Goal: Transaction & Acquisition: Obtain resource

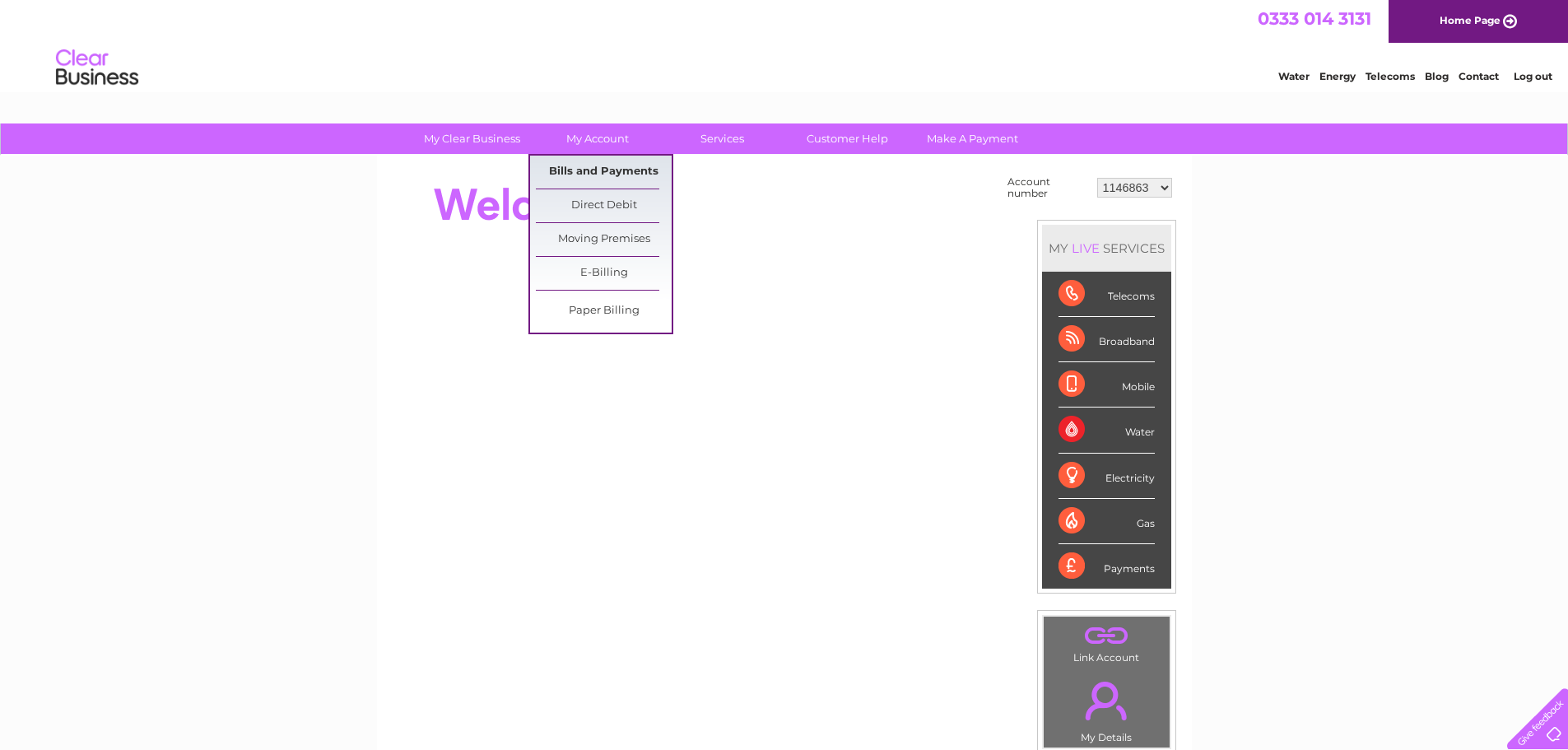
click at [591, 166] on link "Bills and Payments" at bounding box center [604, 173] width 136 height 33
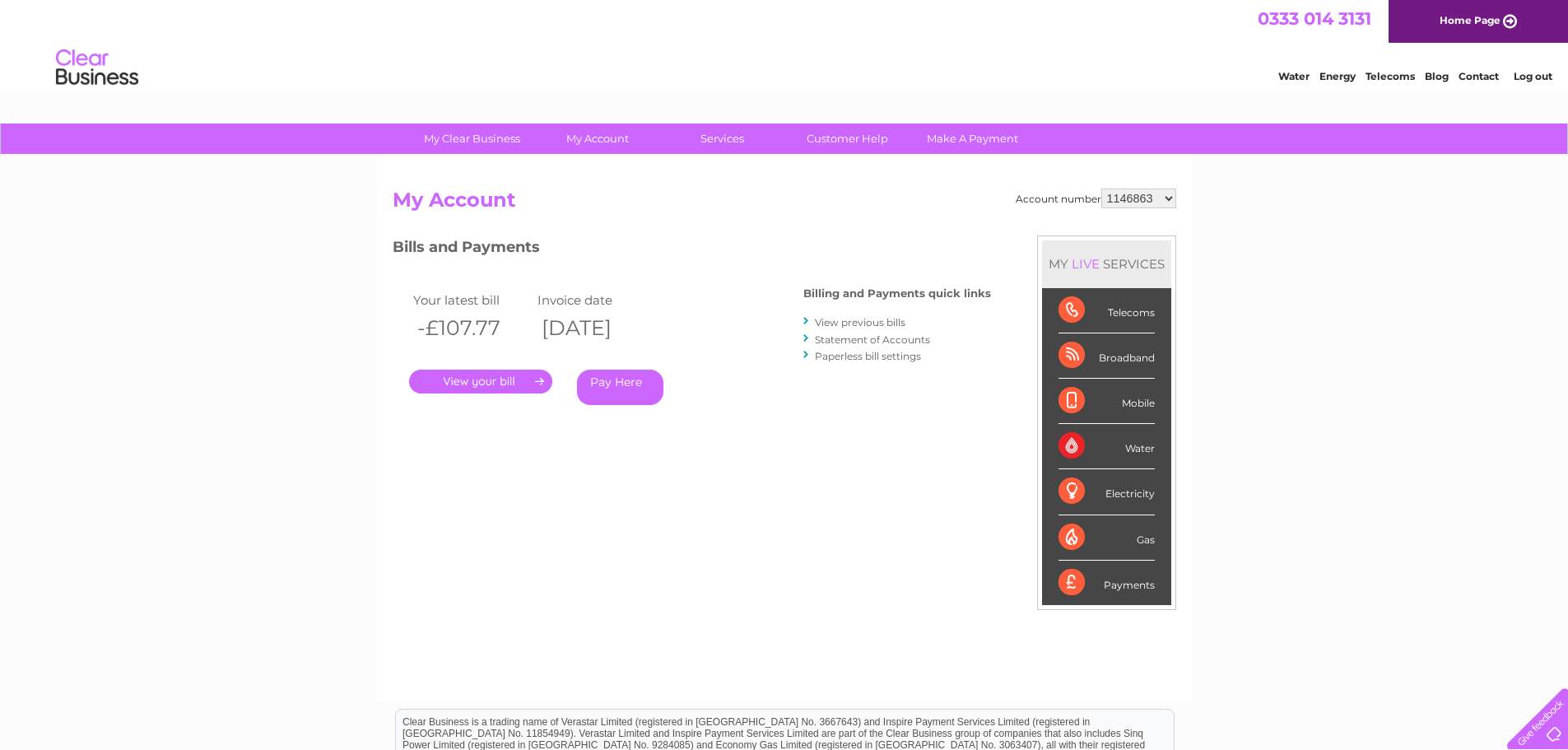
click at [1170, 199] on select "1146863 30314434" at bounding box center [1140, 198] width 75 height 20
select select "30314434"
click at [1102, 188] on select "1146863 30314434" at bounding box center [1140, 198] width 75 height 20
click at [450, 386] on link "." at bounding box center [481, 381] width 144 height 24
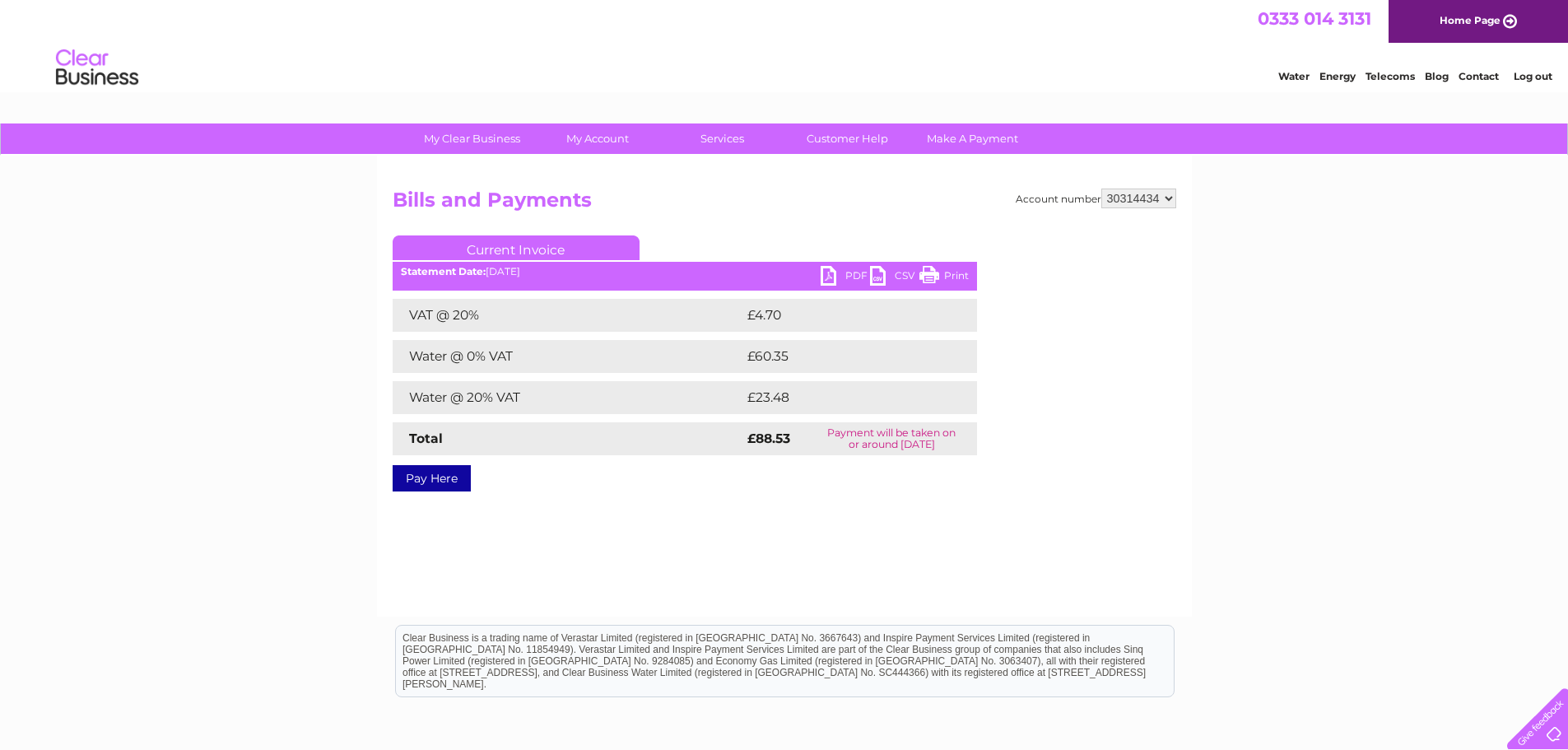
click at [831, 279] on link "PDF" at bounding box center [845, 278] width 49 height 24
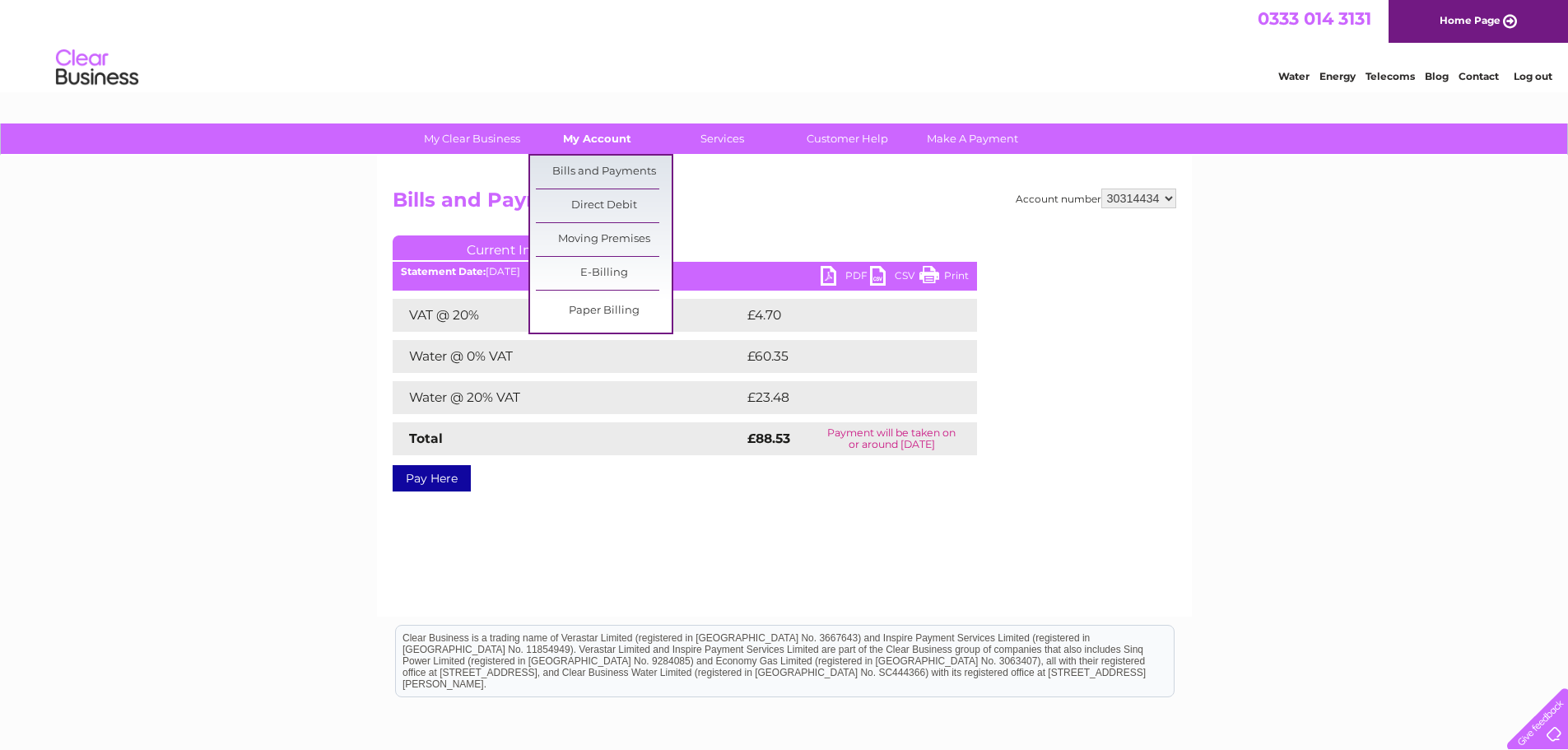
click at [597, 145] on link "My Account" at bounding box center [597, 138] width 136 height 31
click at [596, 173] on link "Bills and Payments" at bounding box center [604, 173] width 136 height 33
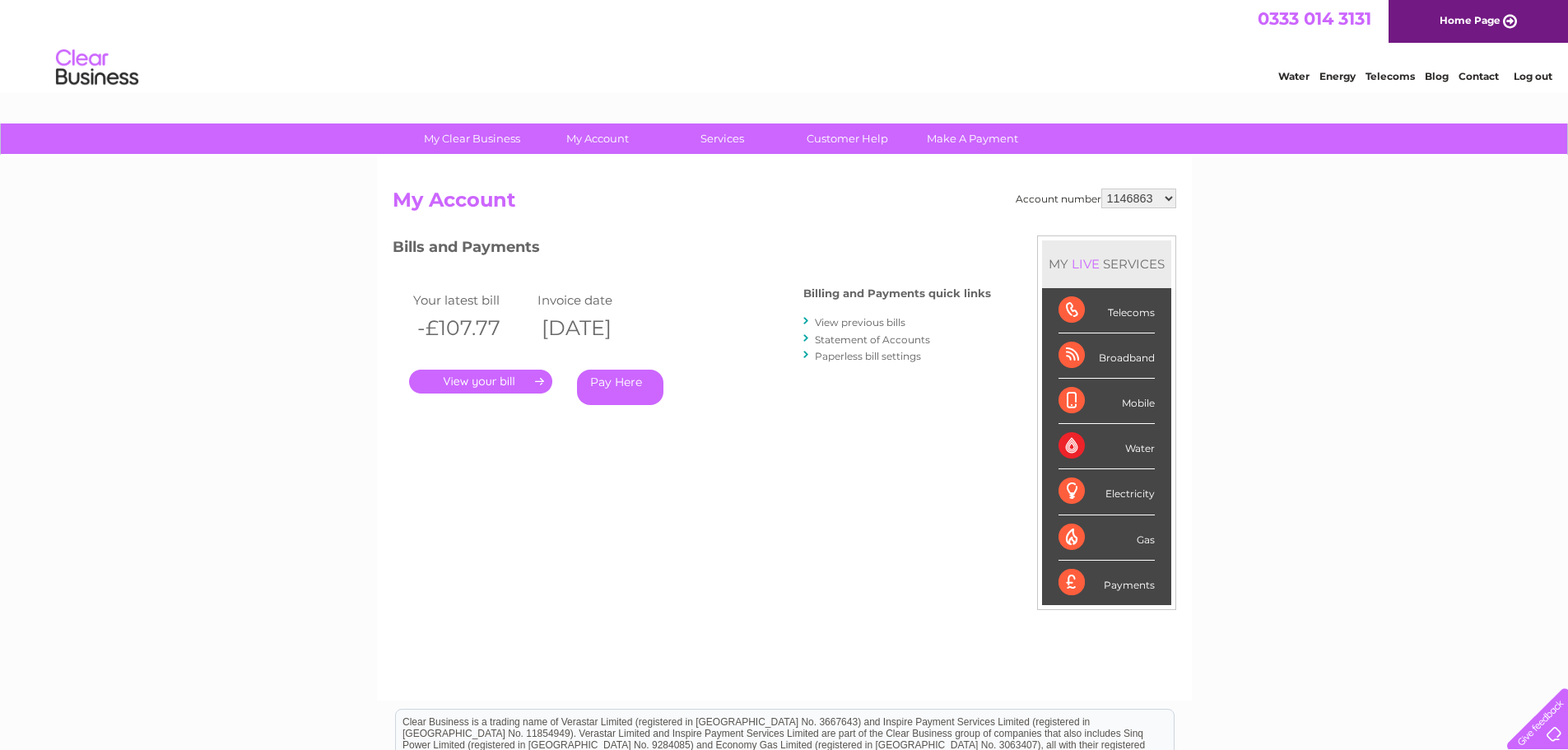
click at [1168, 196] on select "1146863 30314434" at bounding box center [1140, 198] width 75 height 20
select select "30314434"
click at [1102, 188] on select "1146863 30314434" at bounding box center [1140, 198] width 75 height 20
click at [846, 325] on link "View previous bills" at bounding box center [859, 322] width 90 height 12
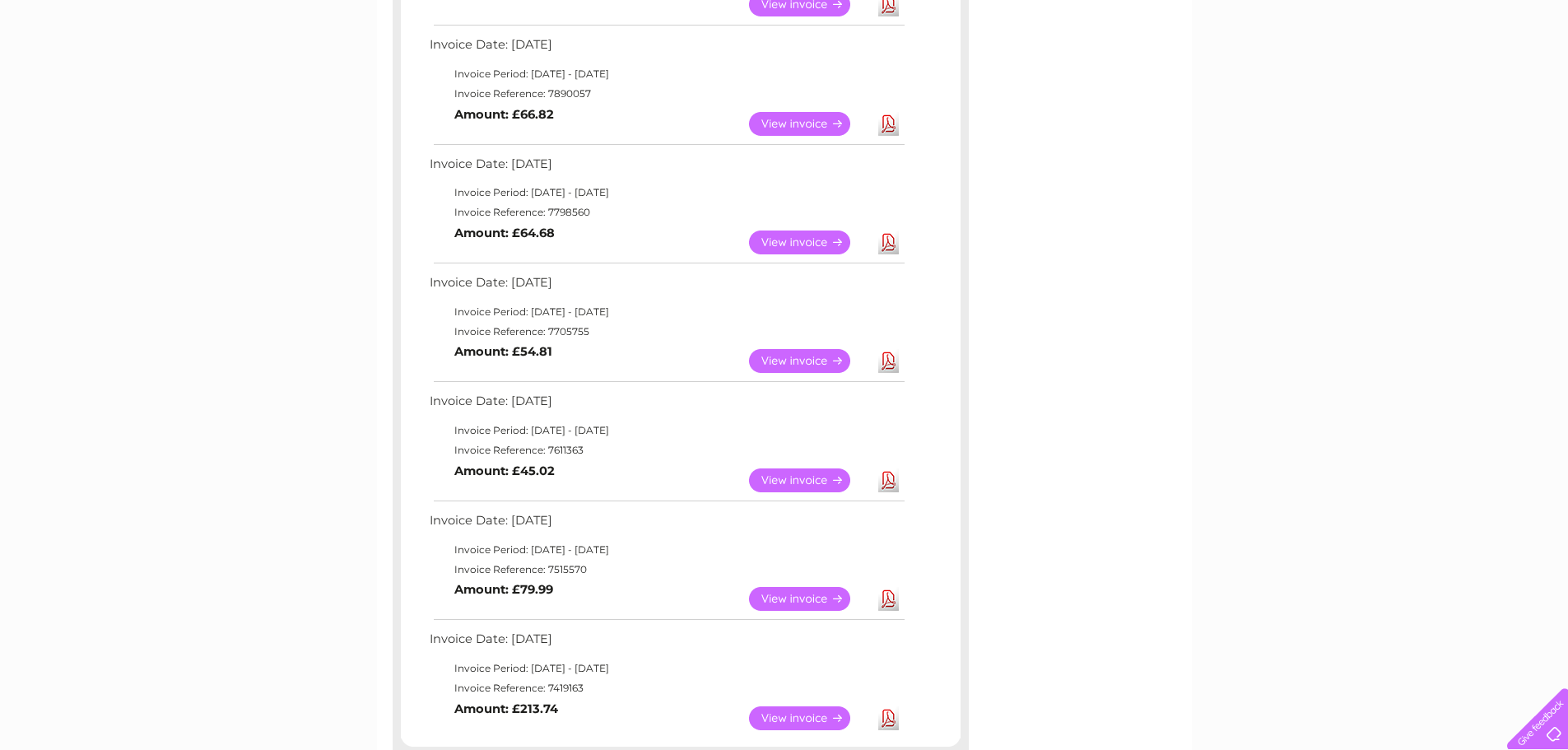
scroll to position [577, 0]
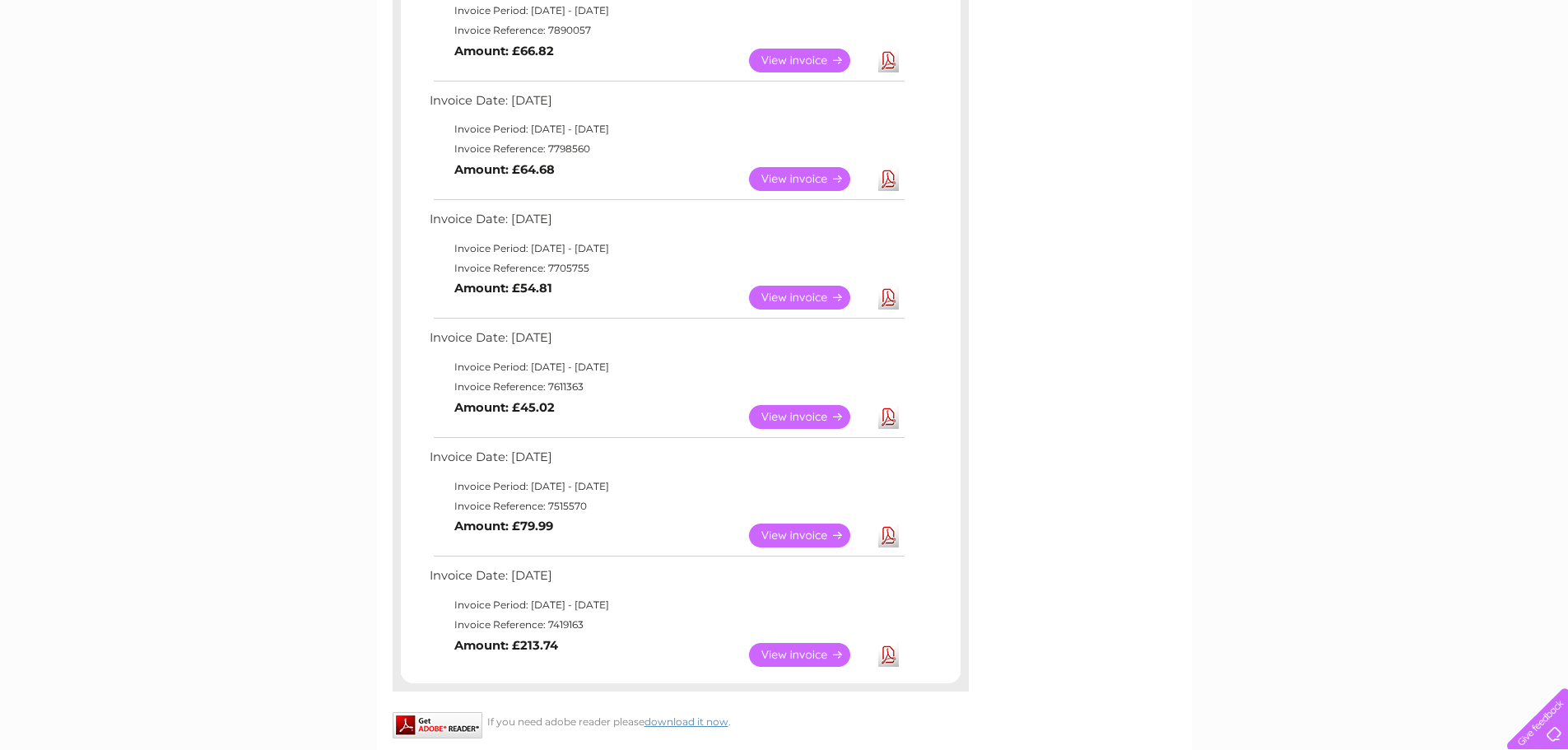
click at [793, 533] on link "View" at bounding box center [809, 535] width 121 height 24
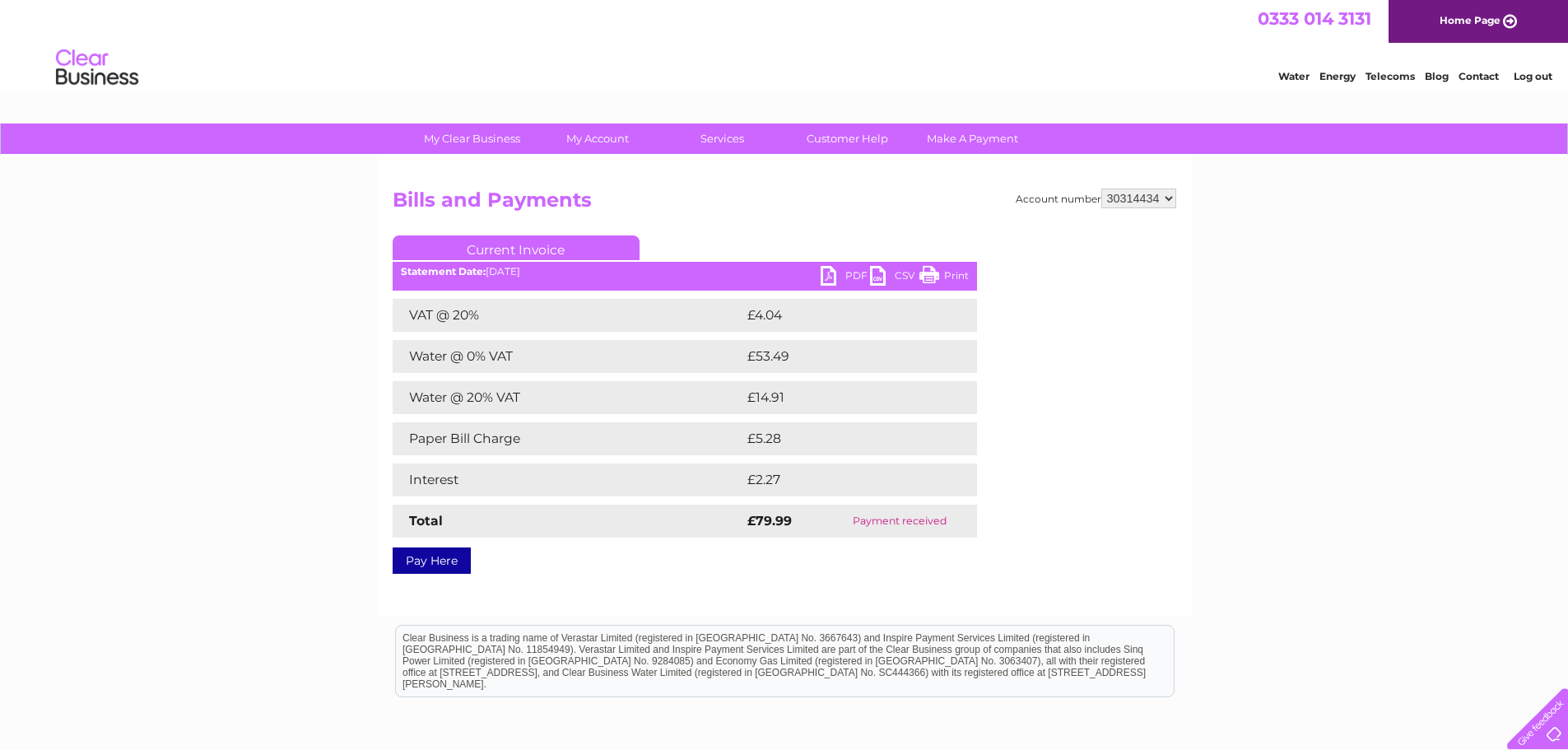
click at [824, 275] on link "PDF" at bounding box center [845, 278] width 49 height 24
click at [830, 280] on link "PDF" at bounding box center [845, 278] width 49 height 24
click at [830, 277] on link "PDF" at bounding box center [845, 278] width 49 height 24
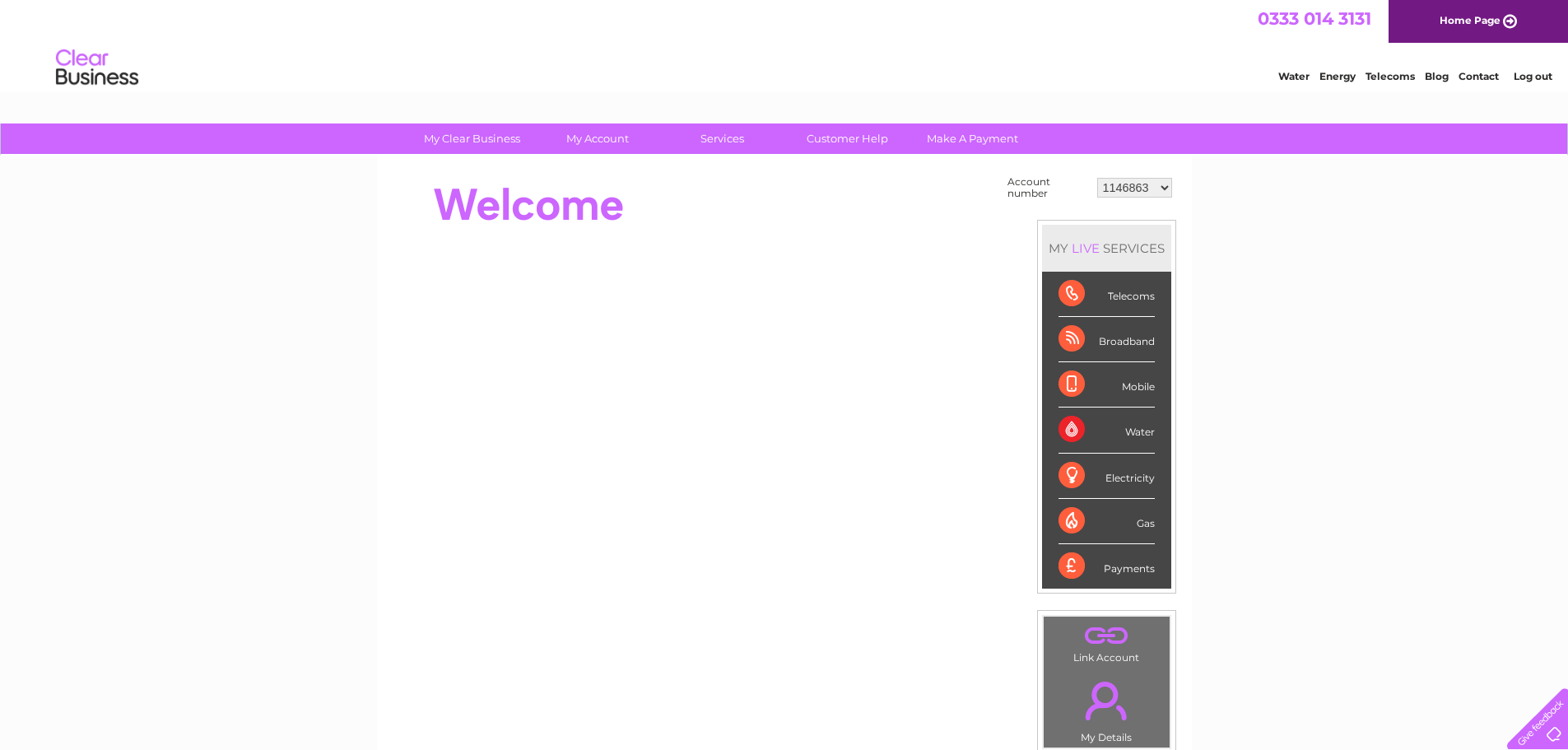
click at [1159, 188] on select "1146863 30314434" at bounding box center [1135, 188] width 75 height 20
select select "30314434"
click at [1098, 178] on select "1146863 30314434" at bounding box center [1135, 188] width 75 height 20
